Goal: Transaction & Acquisition: Purchase product/service

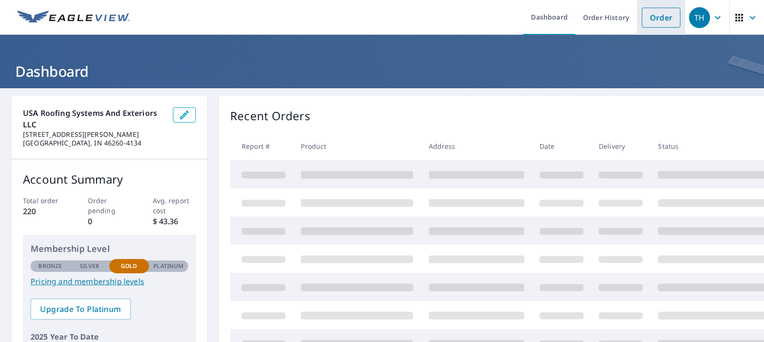
click at [663, 14] on link "Order" at bounding box center [661, 18] width 39 height 20
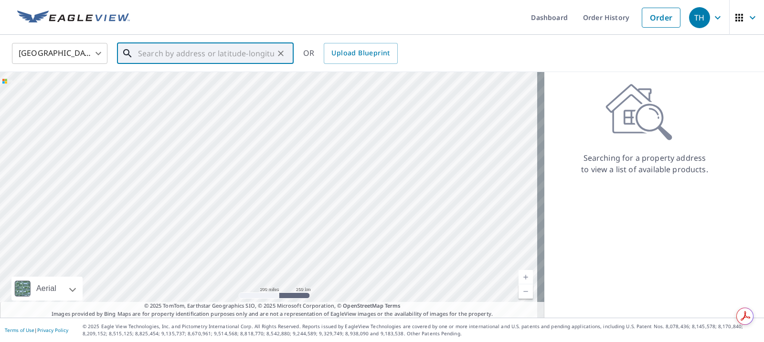
click at [151, 56] on input "text" at bounding box center [206, 53] width 136 height 27
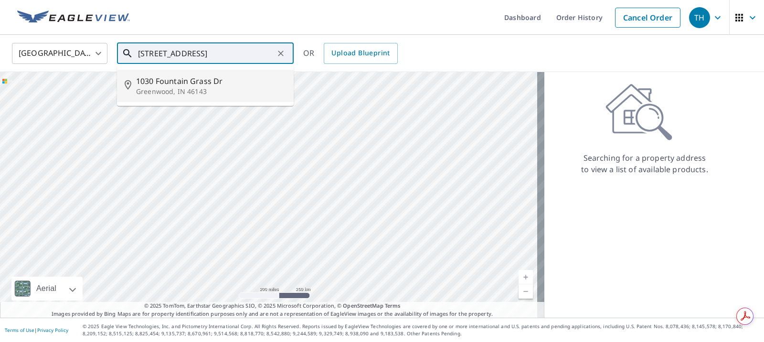
click at [191, 83] on span "1030 Fountain Grass Dr" at bounding box center [211, 80] width 150 height 11
type input "[STREET_ADDRESS][PERSON_NAME]"
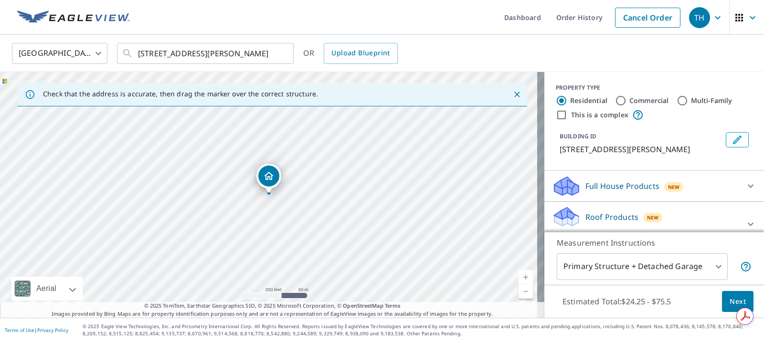
click at [730, 300] on span "Next" at bounding box center [738, 302] width 16 height 12
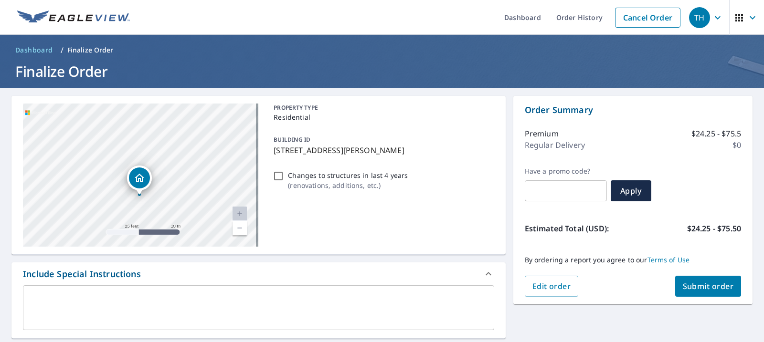
click at [703, 284] on span "Submit order" at bounding box center [708, 286] width 51 height 11
checkbox input "true"
